Goal: Book appointment/travel/reservation

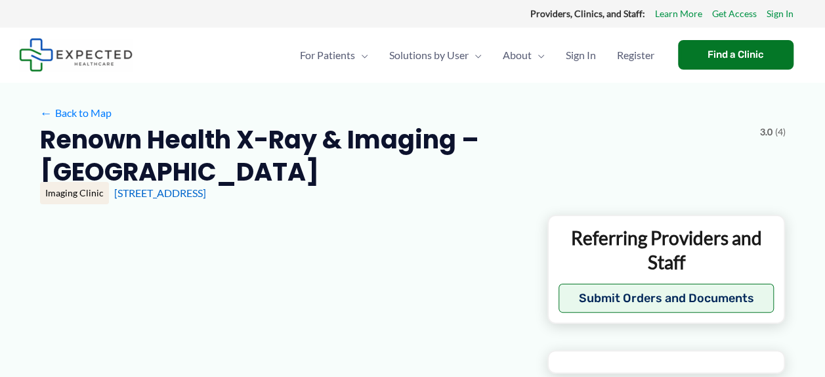
type input "**********"
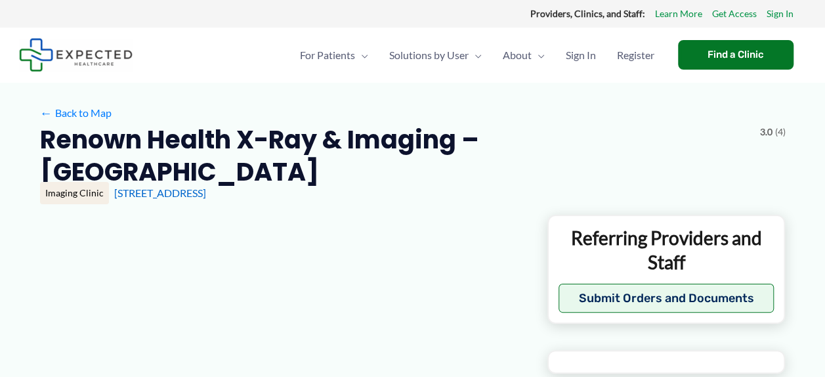
type input "**********"
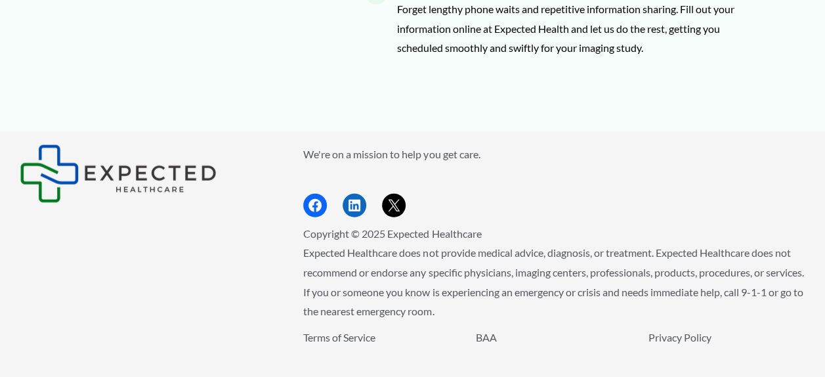
scroll to position [1596, 0]
